Goal: Task Accomplishment & Management: Manage account settings

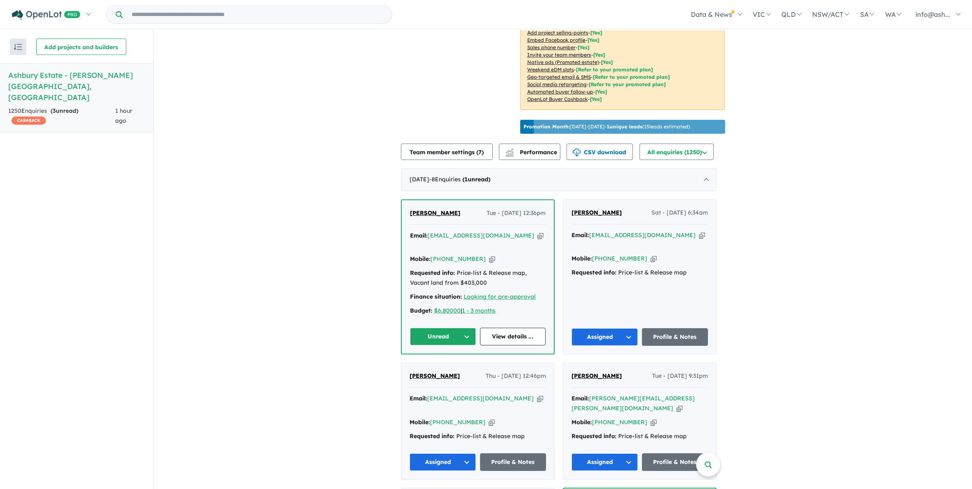
scroll to position [256, 0]
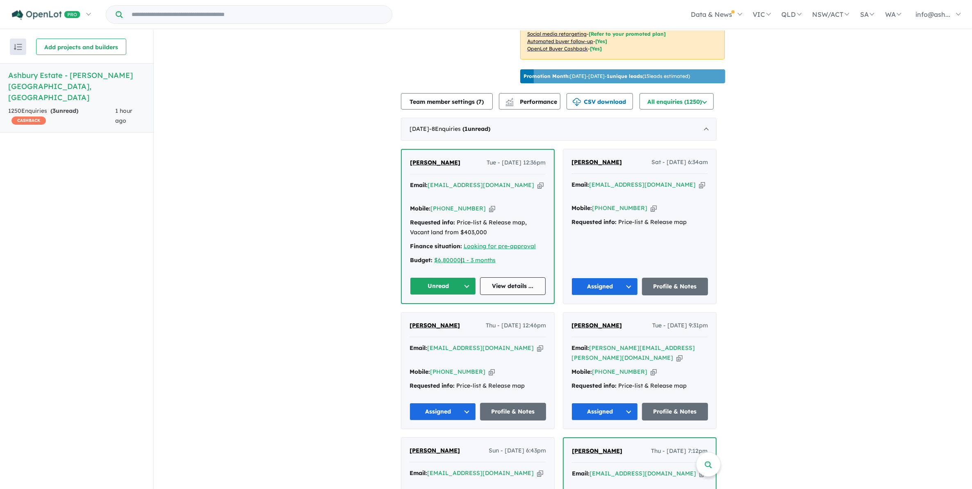
click at [512, 284] on link "View details ..." at bounding box center [513, 286] width 66 height 18
click at [468, 284] on button "Unread" at bounding box center [443, 286] width 66 height 18
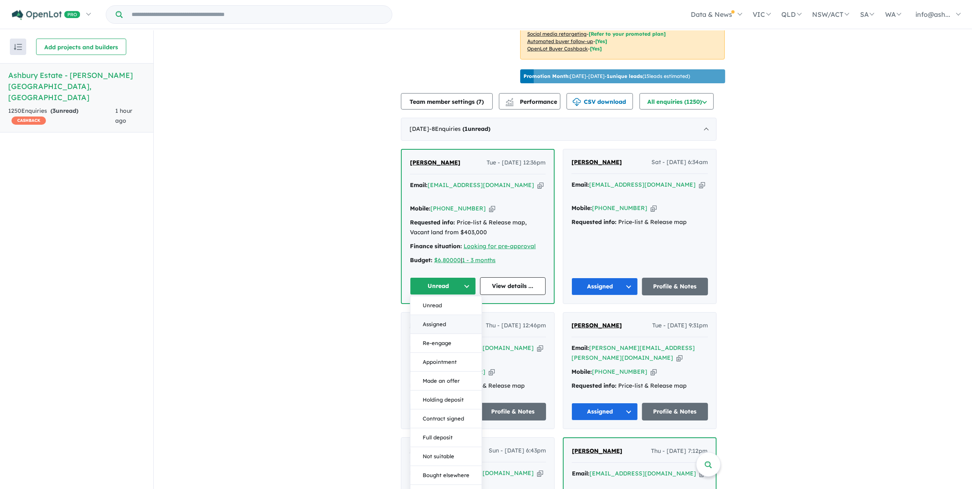
click at [450, 320] on button "Assigned" at bounding box center [445, 324] width 71 height 19
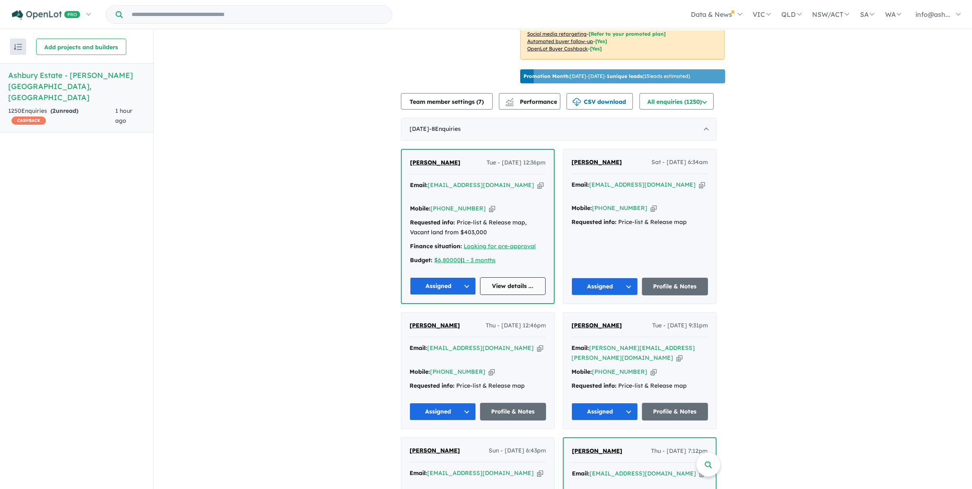
click at [511, 281] on link "View details ..." at bounding box center [513, 286] width 66 height 18
drag, startPoint x: 520, startPoint y: 180, endPoint x: 431, endPoint y: 181, distance: 89.0
click at [431, 181] on div "Email: prakashmanikumal@gmail.com Copied!" at bounding box center [478, 190] width 136 height 20
copy a%20Ashbury%20Estate%20-%20Armstrong%20Creek"] "[EMAIL_ADDRESS][DOMAIN_NAME]"
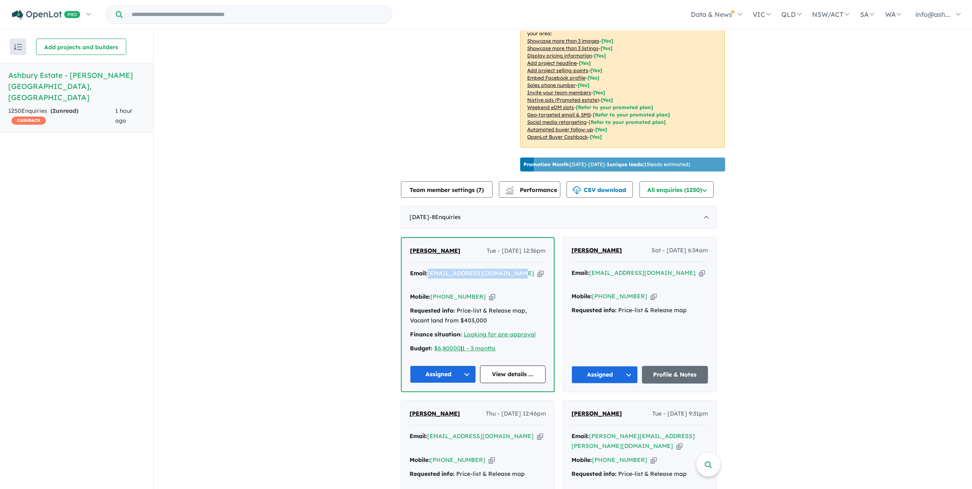
scroll to position [0, 0]
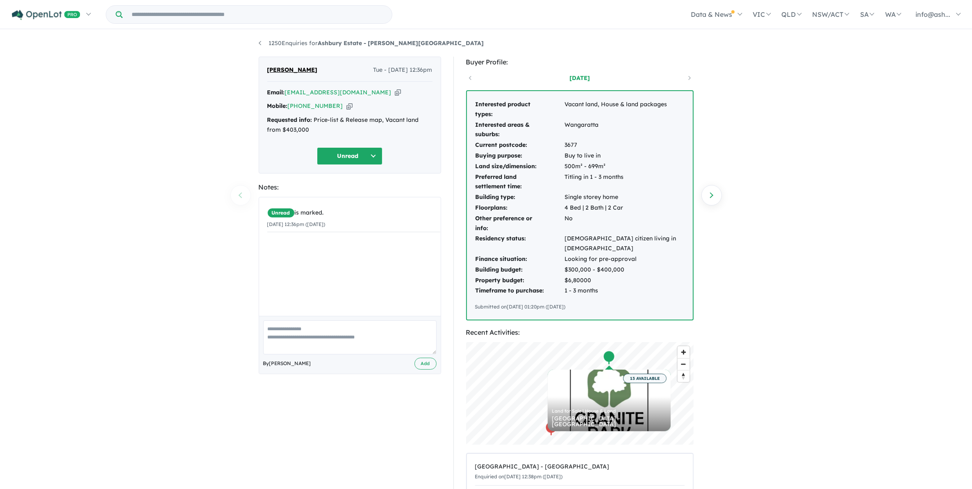
click at [793, 198] on div "1250 Enquiries for Ashbury Estate - Armstrong Creek Previous enquiry Next enqui…" at bounding box center [486, 259] width 972 height 459
click at [376, 154] on button "Unread" at bounding box center [350, 156] width 66 height 18
click at [341, 191] on button "Assigned" at bounding box center [352, 194] width 71 height 19
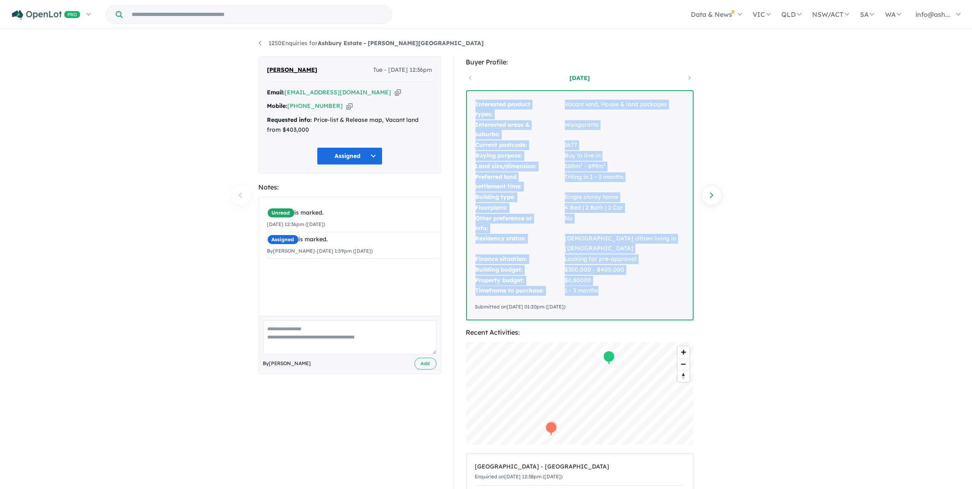
drag, startPoint x: 513, startPoint y: 267, endPoint x: 467, endPoint y: 120, distance: 153.6
click at [467, 120] on div "Interested product types: Vacant land, House & land packages Interested areas &…" at bounding box center [580, 205] width 226 height 228
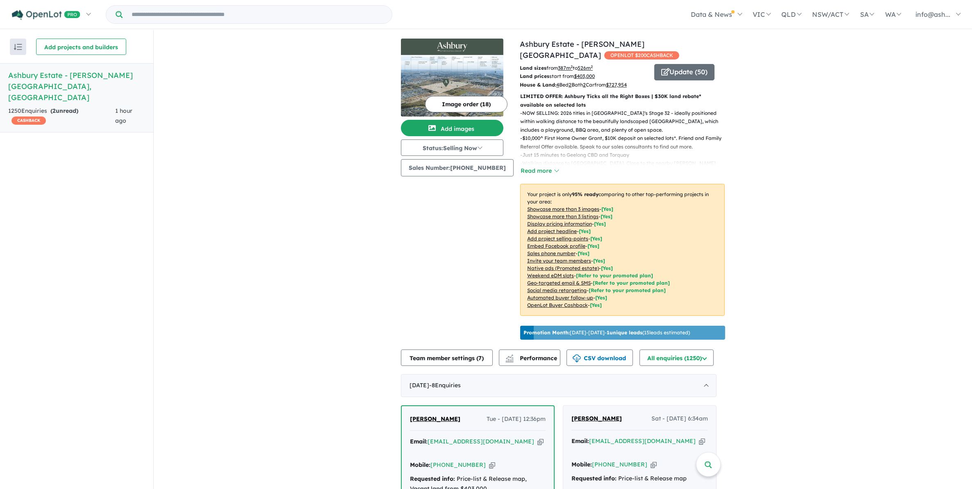
scroll to position [1, 0]
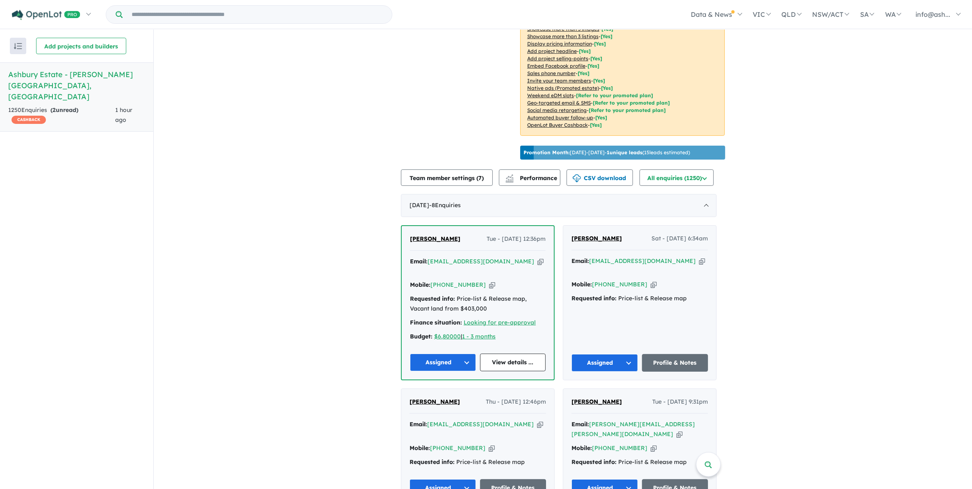
scroll to position [256, 0]
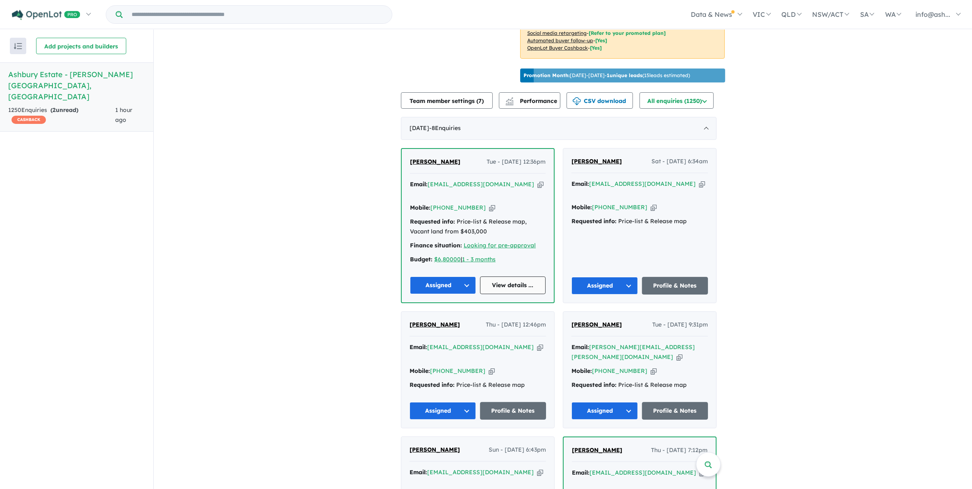
click at [512, 280] on link "View details ..." at bounding box center [513, 285] width 66 height 18
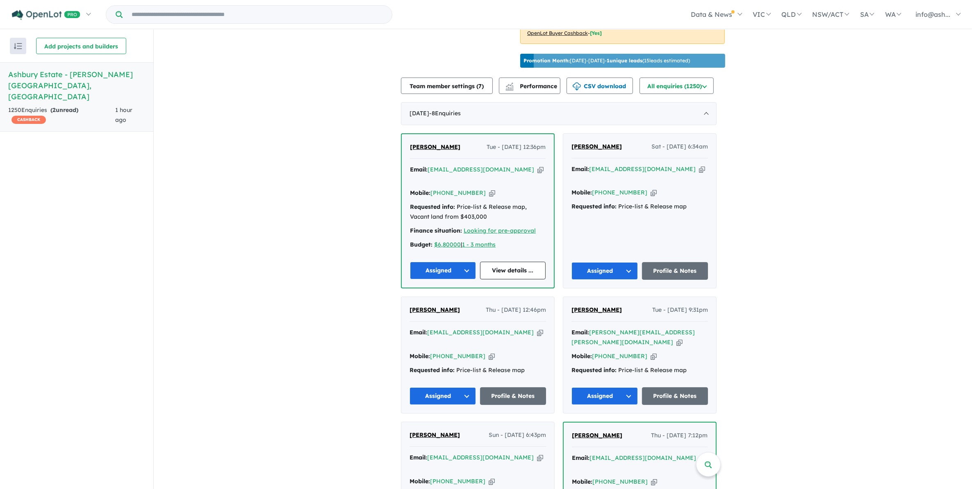
scroll to position [307, 0]
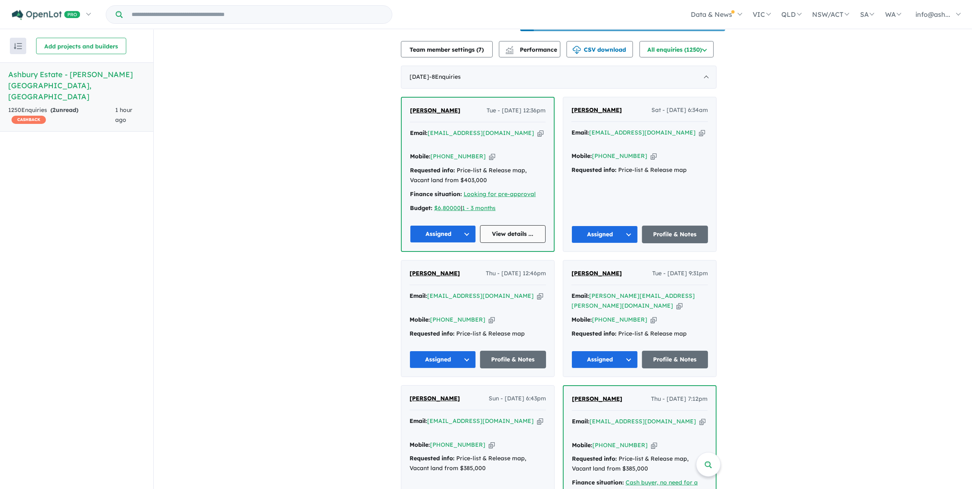
click at [512, 228] on link "View details ..." at bounding box center [513, 234] width 66 height 18
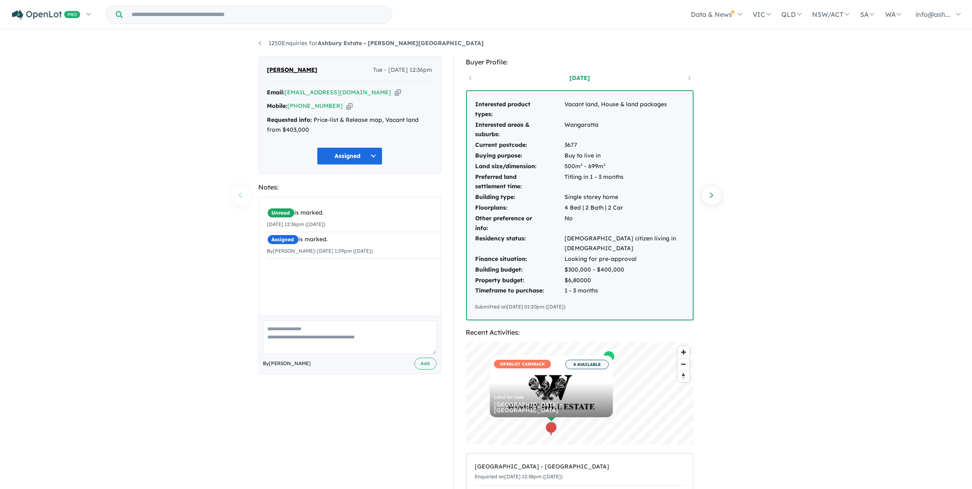
click at [786, 273] on div "1250 Enquiries for Ashbury Estate - [PERSON_NAME][GEOGRAPHIC_DATA] Previous enq…" at bounding box center [486, 259] width 972 height 459
click at [779, 258] on div "1250 Enquiries for Ashbury Estate - [PERSON_NAME][GEOGRAPHIC_DATA] Previous enq…" at bounding box center [486, 259] width 972 height 459
drag, startPoint x: 332, startPoint y: 72, endPoint x: 261, endPoint y: 67, distance: 71.5
click at [261, 67] on div "[PERSON_NAME] Tue - [DATE] 12:36pm Email: [EMAIL_ADDRESS][DOMAIN_NAME] Copied! …" at bounding box center [350, 115] width 182 height 117
copy span "[PERSON_NAME]"
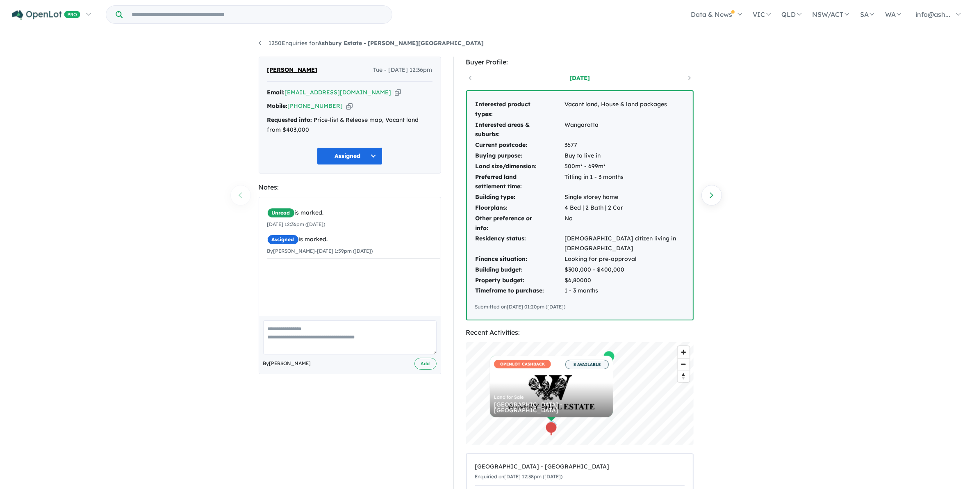
click at [765, 279] on div "1250 Enquiries for Ashbury Estate - [PERSON_NAME][GEOGRAPHIC_DATA] Previous enq…" at bounding box center [486, 259] width 972 height 459
drag, startPoint x: 882, startPoint y: 277, endPoint x: 948, endPoint y: 279, distance: 66.0
click at [882, 277] on div "1250 Enquiries for Ashbury Estate - [PERSON_NAME][GEOGRAPHIC_DATA] Previous enq…" at bounding box center [486, 259] width 972 height 459
click at [751, 208] on div "1250 Enquiries for Ashbury Estate - [PERSON_NAME][GEOGRAPHIC_DATA] Previous enq…" at bounding box center [486, 259] width 972 height 459
click at [799, 226] on div "1250 Enquiries for Ashbury Estate - [PERSON_NAME][GEOGRAPHIC_DATA] Previous enq…" at bounding box center [486, 259] width 972 height 459
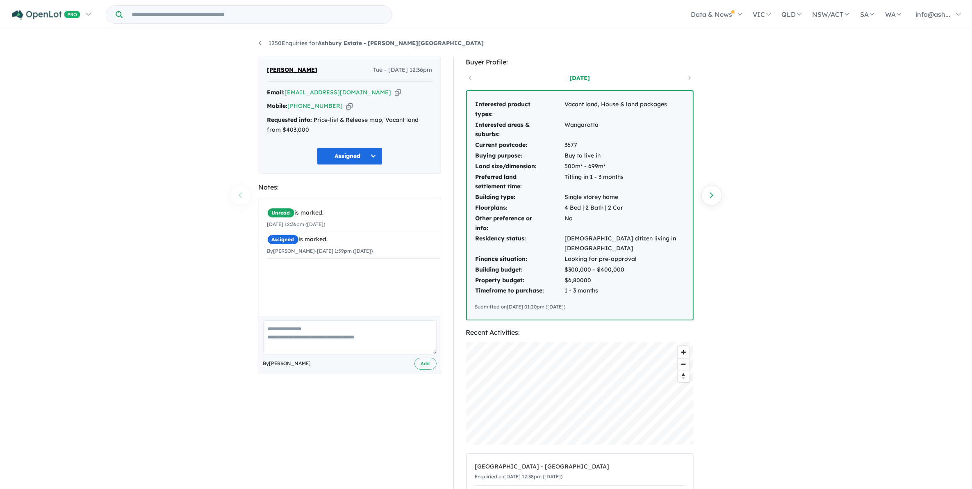
click at [861, 248] on div "1250 Enquiries for Ashbury Estate - [PERSON_NAME][GEOGRAPHIC_DATA] Previous enq…" at bounding box center [486, 259] width 972 height 459
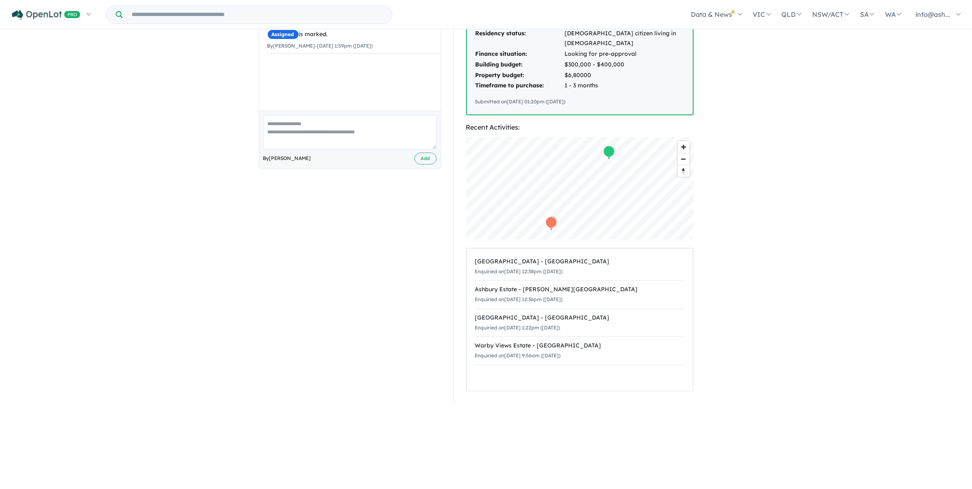
scroll to position [102, 0]
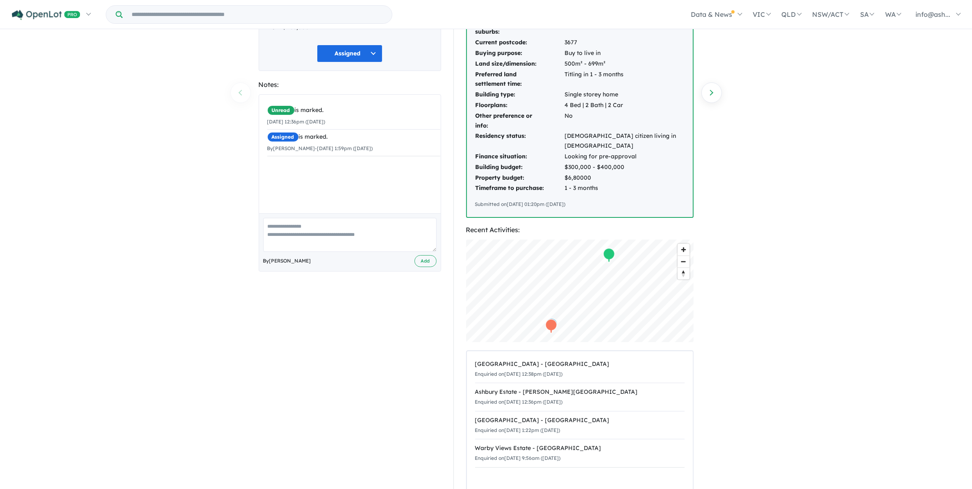
click at [758, 294] on div "1250 Enquiries for Ashbury Estate - [PERSON_NAME][GEOGRAPHIC_DATA] Previous enq…" at bounding box center [486, 157] width 972 height 459
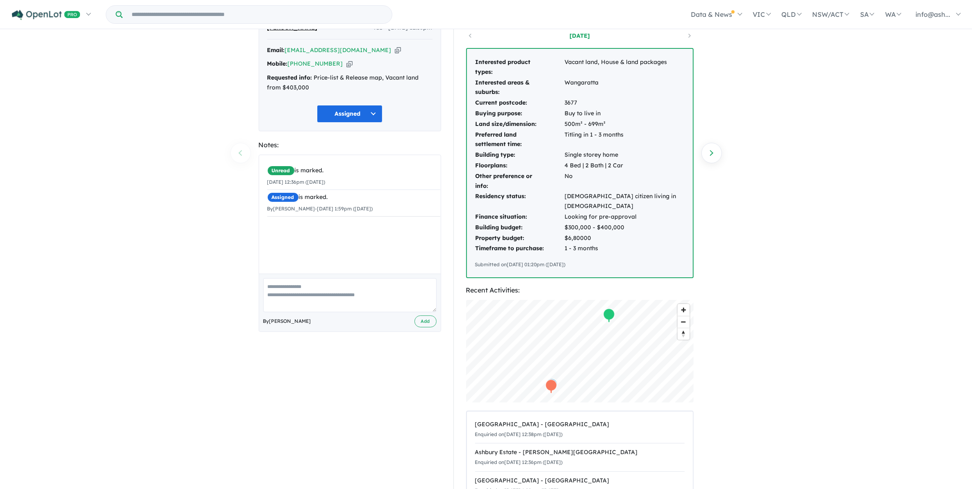
scroll to position [0, 0]
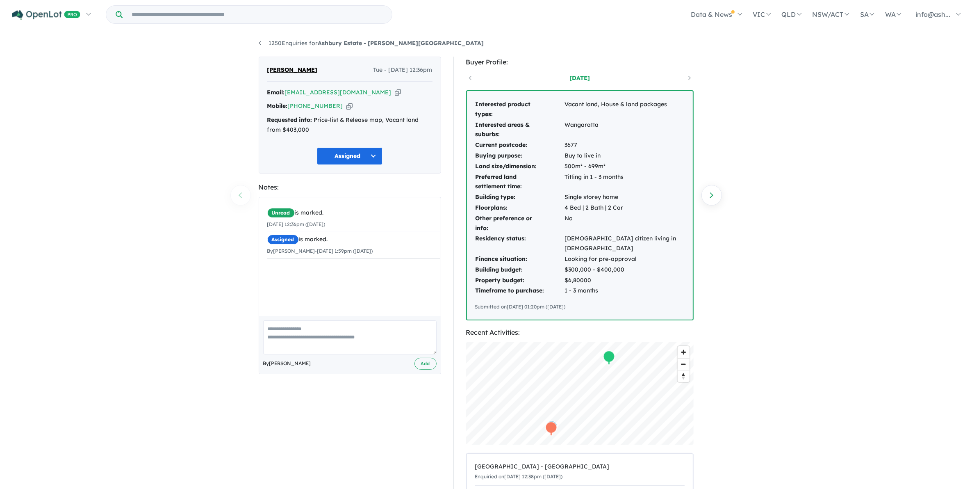
click at [741, 248] on div "1250 Enquiries for Ashbury Estate - [PERSON_NAME][GEOGRAPHIC_DATA] Previous enq…" at bounding box center [486, 259] width 972 height 459
click at [794, 277] on div "1250 Enquiries for Ashbury Estate - [PERSON_NAME][GEOGRAPHIC_DATA] Previous enq…" at bounding box center [486, 259] width 972 height 459
click at [785, 264] on div "1250 Enquiries for Ashbury Estate - [PERSON_NAME][GEOGRAPHIC_DATA] Previous enq…" at bounding box center [486, 259] width 972 height 459
click at [761, 247] on div "1250 Enquiries for Ashbury Estate - [PERSON_NAME][GEOGRAPHIC_DATA] Previous enq…" at bounding box center [486, 259] width 972 height 459
click at [797, 293] on div "1250 Enquiries for Ashbury Estate - [PERSON_NAME][GEOGRAPHIC_DATA] Previous enq…" at bounding box center [486, 259] width 972 height 459
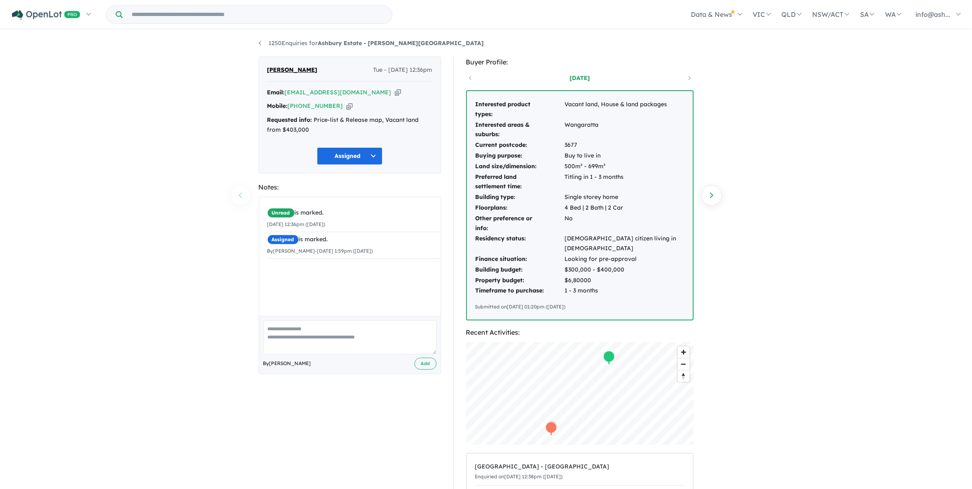
click at [782, 285] on div "1250 Enquiries for Ashbury Estate - [PERSON_NAME][GEOGRAPHIC_DATA] Previous enq…" at bounding box center [486, 259] width 972 height 459
click at [908, 256] on div "1250 Enquiries for Ashbury Estate - [PERSON_NAME][GEOGRAPHIC_DATA] Previous enq…" at bounding box center [486, 259] width 972 height 459
click at [771, 244] on div "1250 Enquiries for Ashbury Estate - [PERSON_NAME][GEOGRAPHIC_DATA] Previous enq…" at bounding box center [486, 259] width 972 height 459
click at [812, 196] on div "1250 Enquiries for Ashbury Estate - [PERSON_NAME][GEOGRAPHIC_DATA] Previous enq…" at bounding box center [486, 259] width 972 height 459
click at [843, 273] on div "1250 Enquiries for Ashbury Estate - [PERSON_NAME][GEOGRAPHIC_DATA] Previous enq…" at bounding box center [486, 259] width 972 height 459
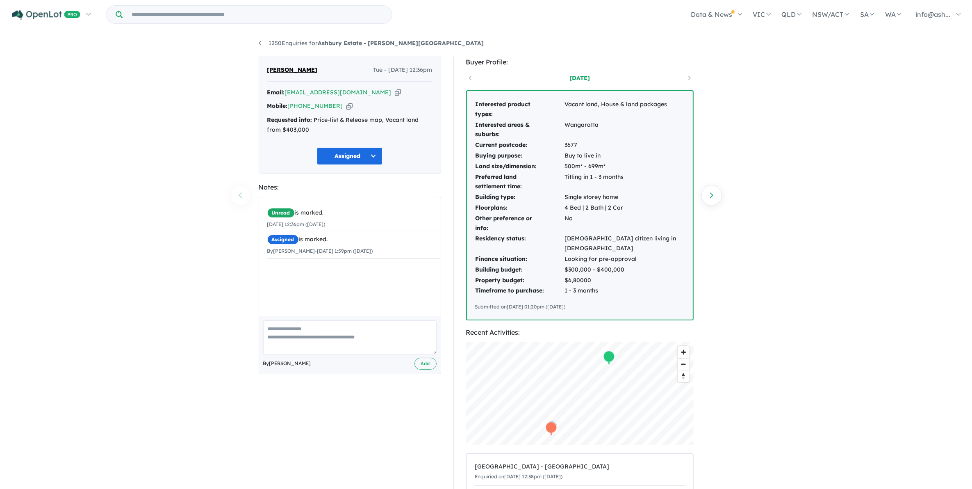
click at [811, 297] on div "1250 Enquiries for Ashbury Estate - [PERSON_NAME][GEOGRAPHIC_DATA] Previous enq…" at bounding box center [486, 259] width 972 height 459
click at [812, 297] on div "1250 Enquiries for Ashbury Estate - [PERSON_NAME][GEOGRAPHIC_DATA] Previous enq…" at bounding box center [486, 259] width 972 height 459
click at [813, 285] on div "1250 Enquiries for Ashbury Estate - [PERSON_NAME][GEOGRAPHIC_DATA] Previous enq…" at bounding box center [486, 259] width 972 height 459
click at [799, 162] on div "1250 Enquiries for Ashbury Estate - [PERSON_NAME][GEOGRAPHIC_DATA] Previous enq…" at bounding box center [486, 259] width 972 height 459
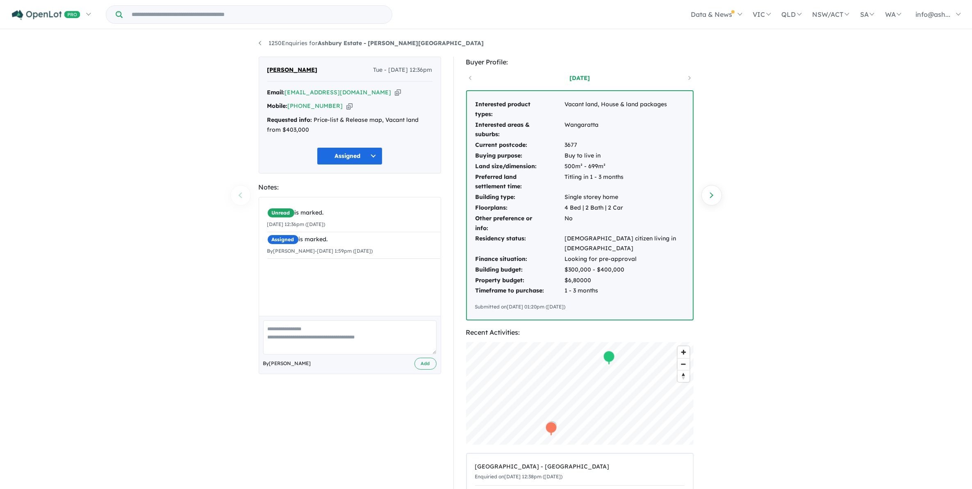
click at [804, 252] on div "1250 Enquiries for Ashbury Estate - [PERSON_NAME][GEOGRAPHIC_DATA] Previous enq…" at bounding box center [486, 259] width 972 height 459
click at [862, 266] on div "1250 Enquiries for Ashbury Estate - [PERSON_NAME][GEOGRAPHIC_DATA] Previous enq…" at bounding box center [486, 259] width 972 height 459
click at [812, 296] on div "1250 Enquiries for Ashbury Estate - [PERSON_NAME][GEOGRAPHIC_DATA] Previous enq…" at bounding box center [486, 259] width 972 height 459
click at [810, 191] on div "1250 Enquiries for Ashbury Estate - [PERSON_NAME][GEOGRAPHIC_DATA] Previous enq…" at bounding box center [486, 259] width 972 height 459
click at [780, 180] on div "1250 Enquiries for Ashbury Estate - [PERSON_NAME][GEOGRAPHIC_DATA] Previous enq…" at bounding box center [486, 259] width 972 height 459
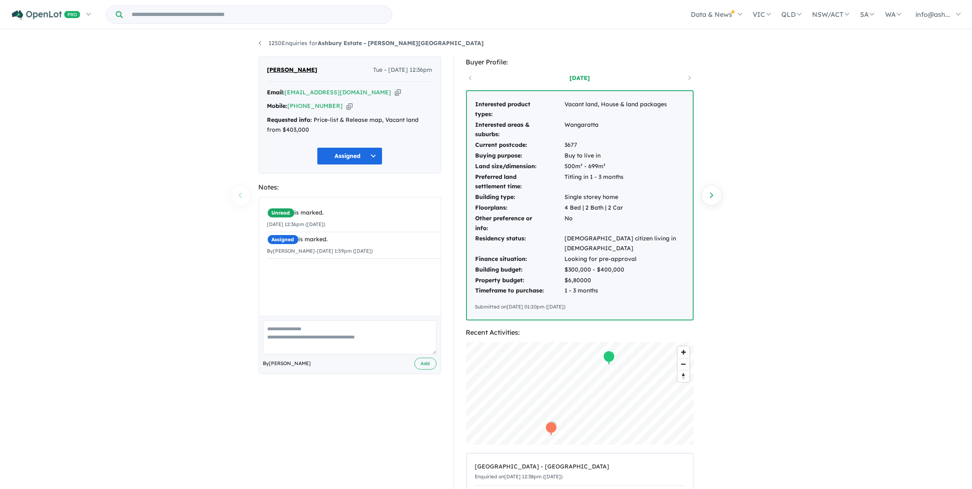
drag, startPoint x: 826, startPoint y: 227, endPoint x: 824, endPoint y: 216, distance: 10.9
click at [826, 224] on div "1250 Enquiries for Ashbury Estate - [PERSON_NAME][GEOGRAPHIC_DATA] Previous enq…" at bounding box center [486, 259] width 972 height 459
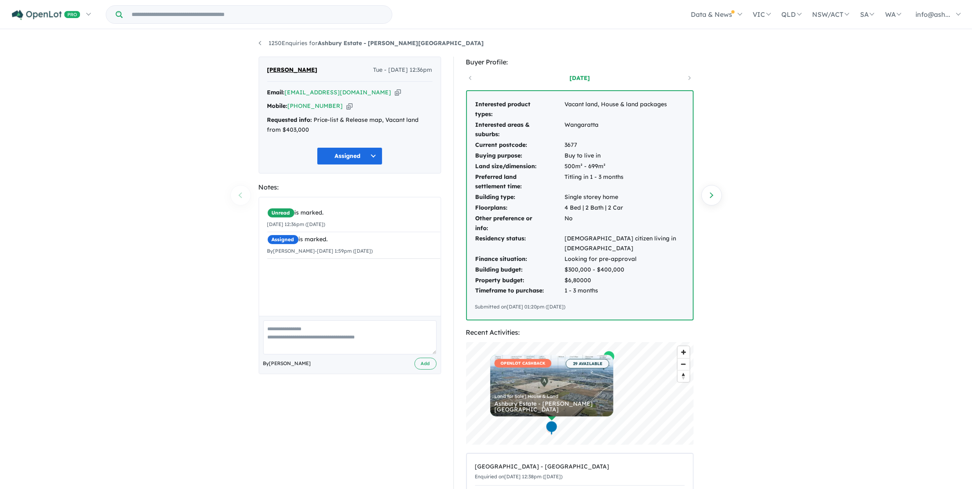
click at [834, 338] on div "1250 Enquiries for Ashbury Estate - [PERSON_NAME][GEOGRAPHIC_DATA] Previous enq…" at bounding box center [486, 259] width 972 height 459
click at [807, 262] on div "1250 Enquiries for Ashbury Estate - [PERSON_NAME][GEOGRAPHIC_DATA] Previous enq…" at bounding box center [486, 259] width 972 height 459
click at [794, 286] on div "1250 Enquiries for Ashbury Estate - [PERSON_NAME][GEOGRAPHIC_DATA] Previous enq…" at bounding box center [486, 259] width 972 height 459
